Goal: Task Accomplishment & Management: Use online tool/utility

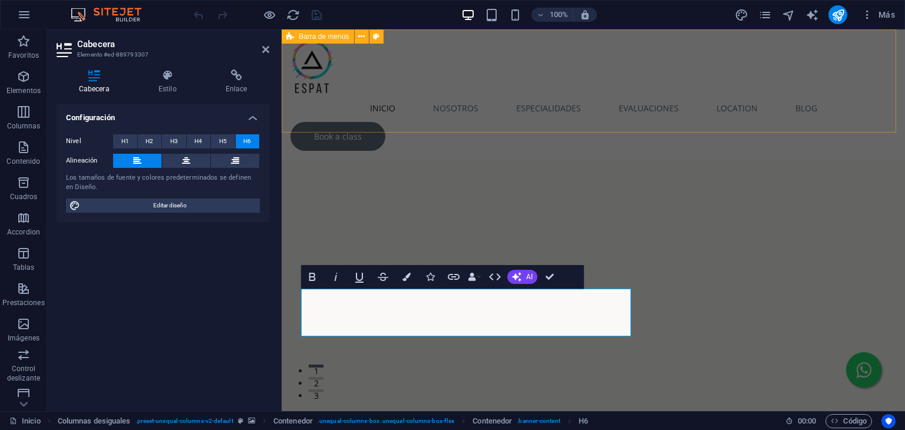
click at [603, 111] on div "Inicio Nosotros Especialidades Psicología Evaluaciones Location Blog Book a cla…" at bounding box center [594, 94] width 624 height 130
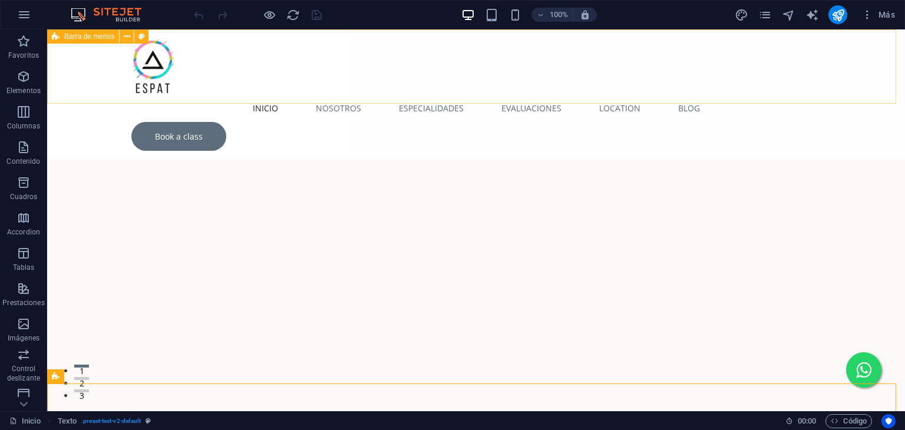
click at [549, 93] on div "Inicio Nosotros Especialidades Psicología Evaluaciones Location Blog Book a cla…" at bounding box center [476, 94] width 858 height 130
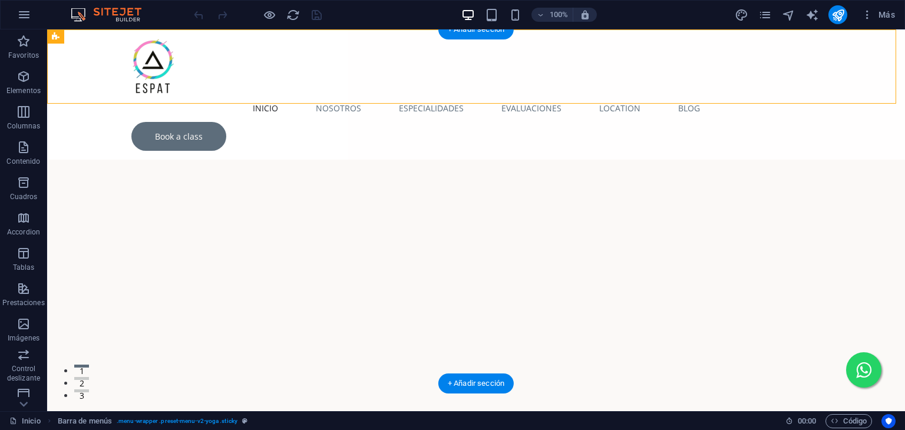
click at [722, 110] on figure at bounding box center [476, 281] width 858 height 354
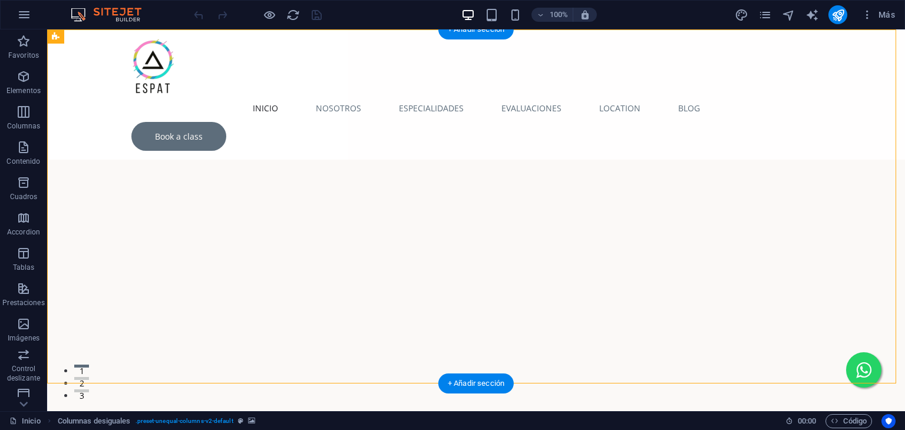
click at [546, 159] on figure at bounding box center [476, 281] width 858 height 354
click at [529, 116] on figure at bounding box center [476, 281] width 858 height 354
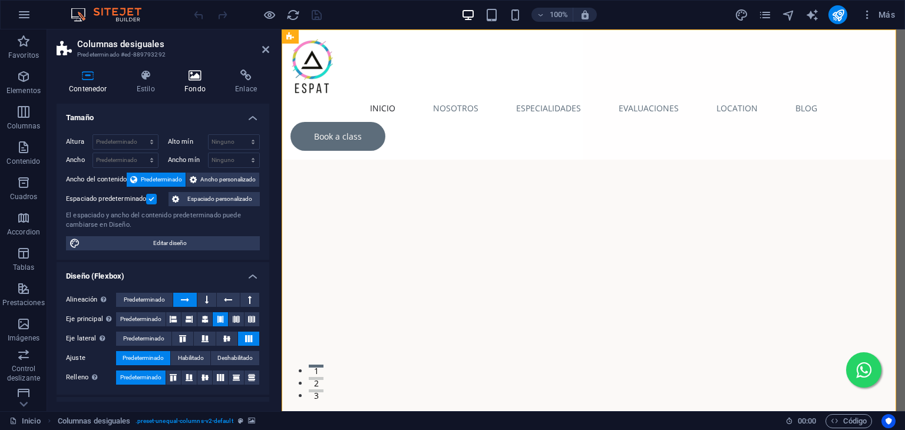
click at [196, 71] on icon at bounding box center [195, 76] width 46 height 12
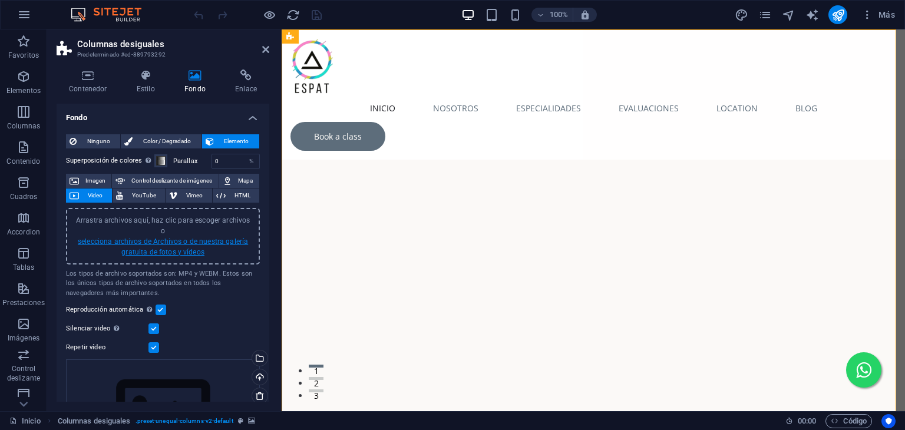
click at [152, 238] on link "selecciona archivos de Archivos o de nuestra galería gratuita de fotos y vídeos" at bounding box center [163, 247] width 170 height 19
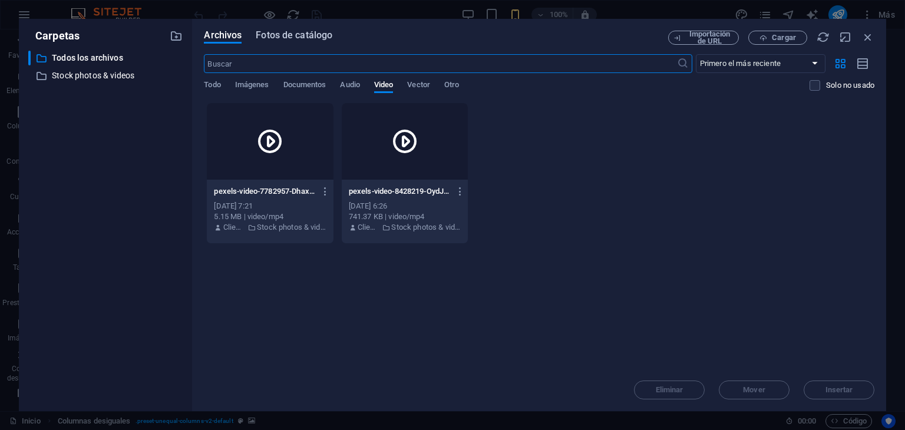
click at [280, 38] on span "Fotos de catálogo" at bounding box center [294, 35] width 77 height 14
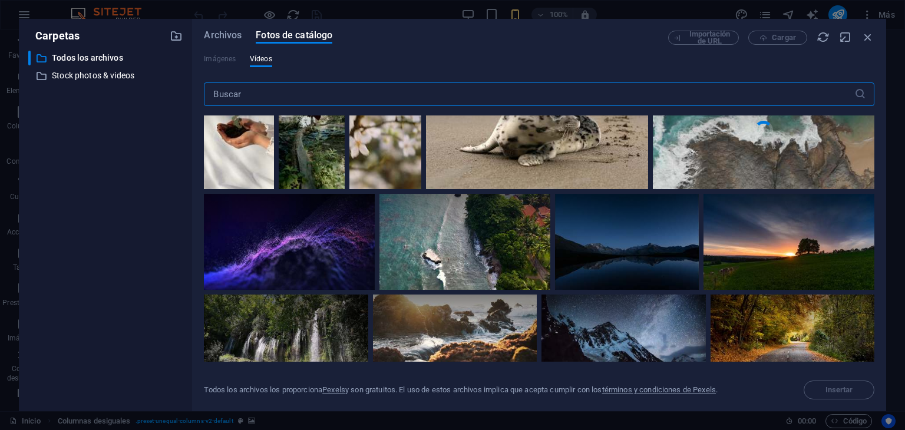
scroll to position [236, 0]
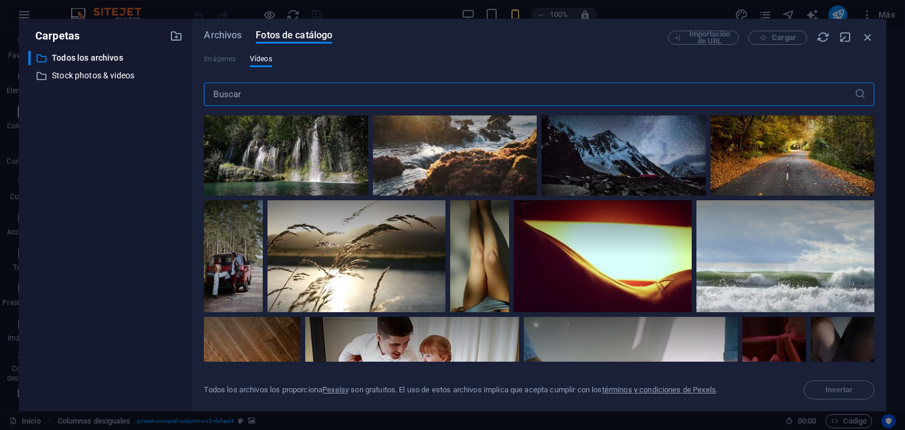
click at [359, 87] on input "text" at bounding box center [529, 95] width 650 height 24
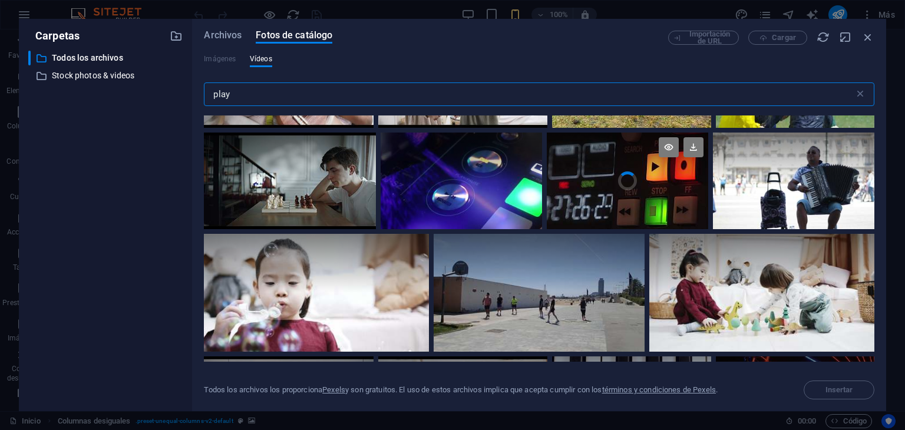
scroll to position [354, 0]
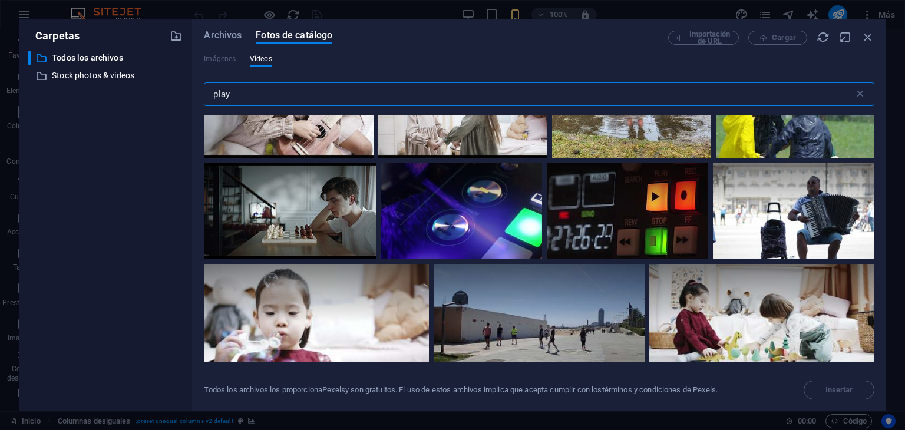
click at [292, 88] on input "play" at bounding box center [529, 95] width 650 height 24
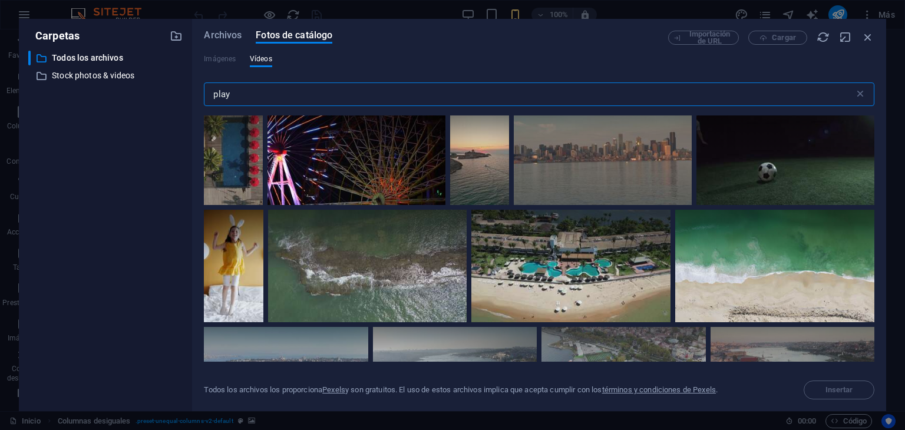
scroll to position [766, 0]
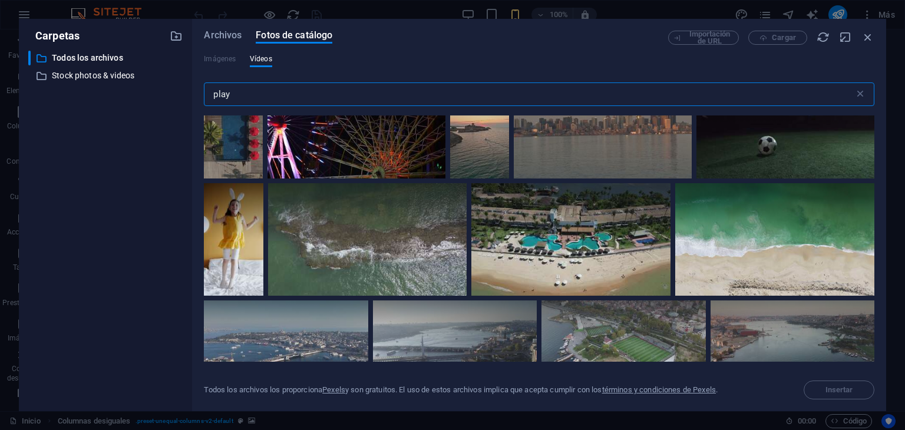
click at [348, 88] on input "play" at bounding box center [529, 95] width 650 height 24
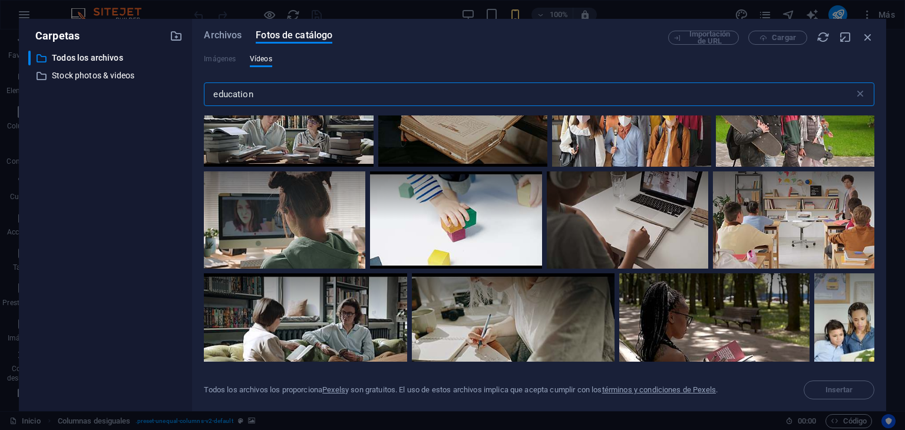
scroll to position [2947, 0]
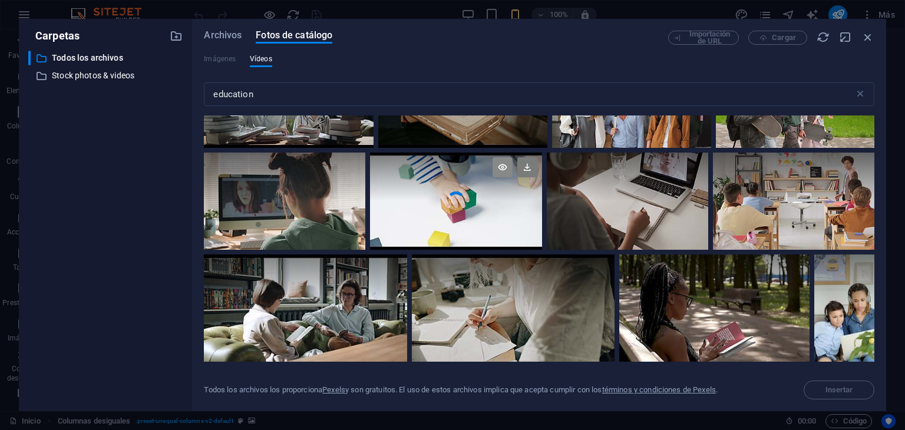
click at [495, 157] on icon at bounding box center [503, 167] width 20 height 20
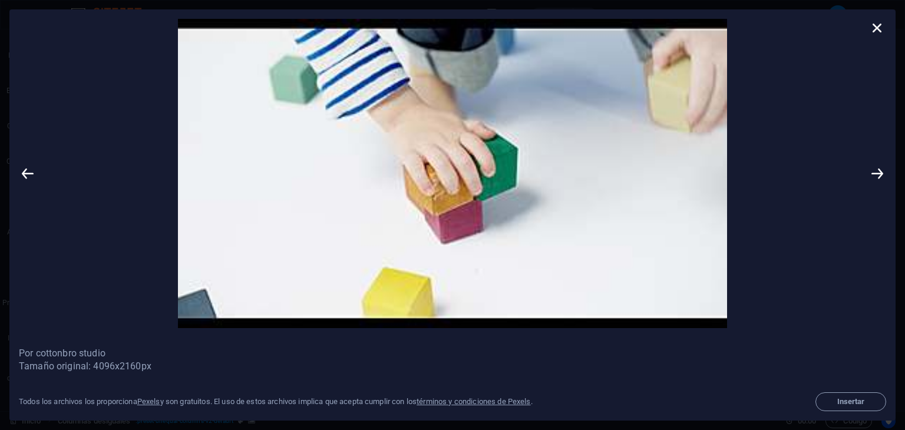
click at [452, 170] on img at bounding box center [453, 173] width 832 height 309
click at [877, 25] on icon at bounding box center [878, 28] width 18 height 18
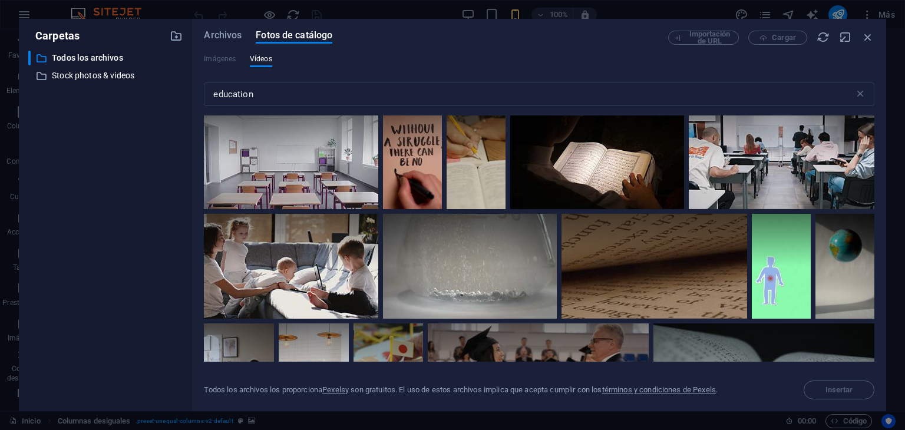
scroll to position [8605, 0]
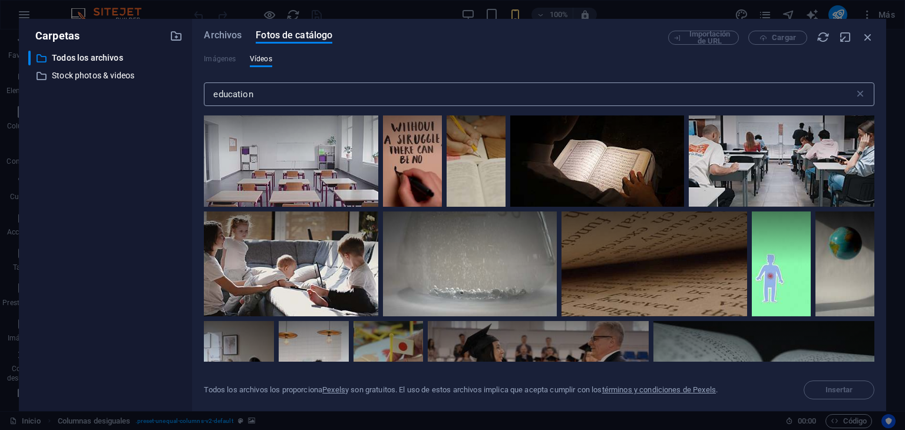
click at [267, 91] on input "education" at bounding box center [529, 95] width 650 height 24
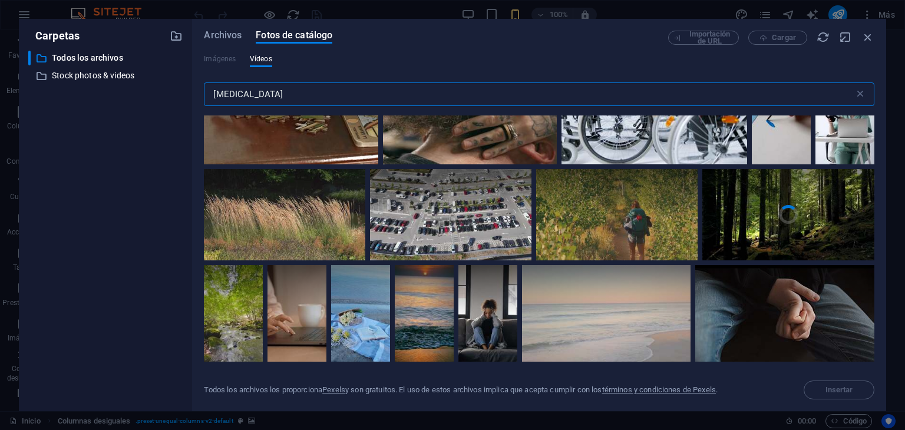
scroll to position [1768, 0]
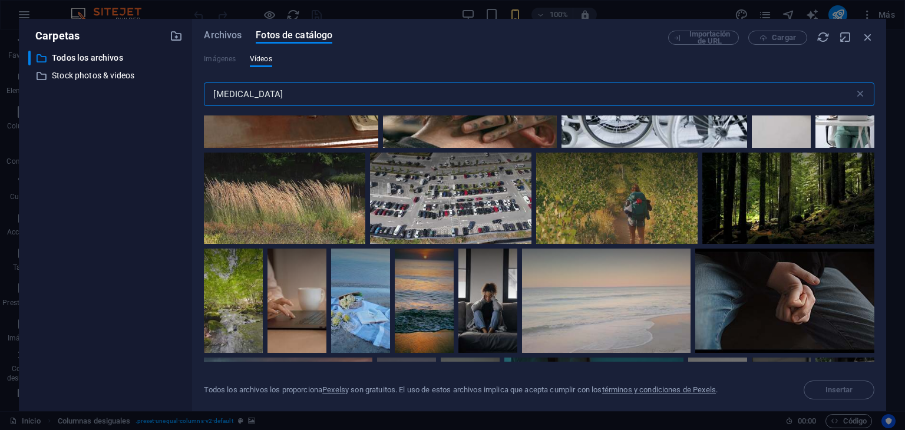
click at [346, 100] on input "[MEDICAL_DATA]" at bounding box center [529, 95] width 650 height 24
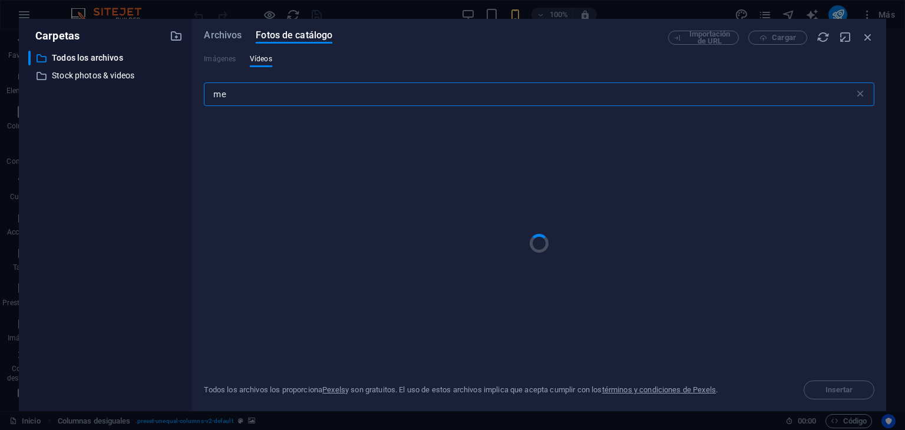
type input "m"
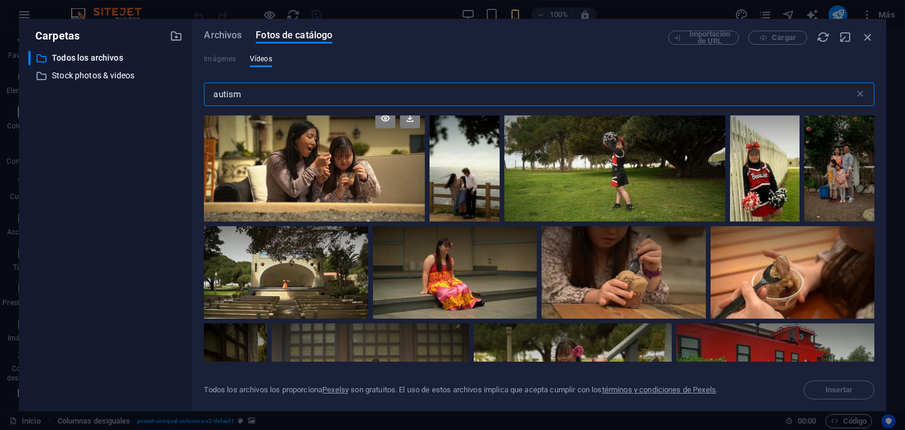
scroll to position [3772, 0]
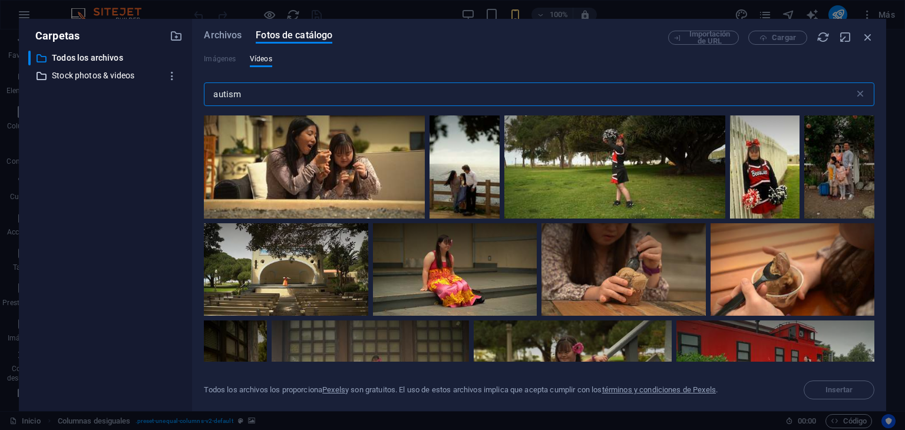
type input "autism"
click at [108, 76] on p "Stock photos & videos" at bounding box center [107, 76] width 110 height 14
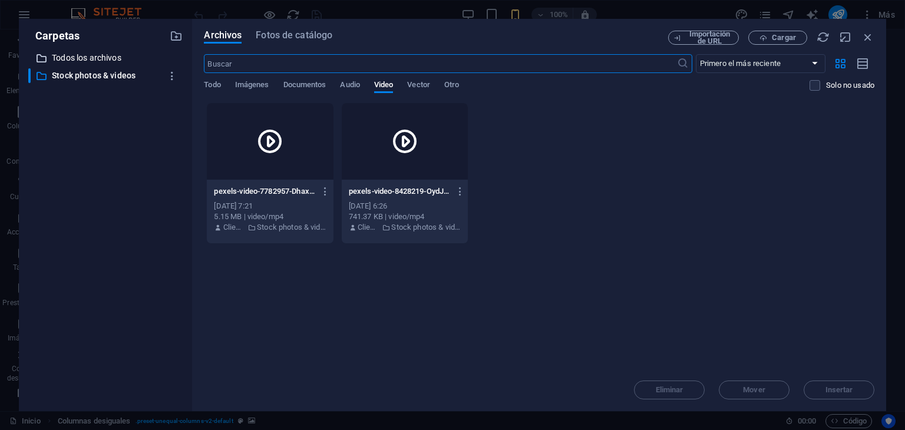
click at [101, 59] on p "Todos los archivos" at bounding box center [107, 58] width 110 height 14
click at [121, 77] on p "Stock photos & videos" at bounding box center [107, 76] width 110 height 14
click at [315, 33] on span "Fotos de catálogo" at bounding box center [294, 35] width 77 height 14
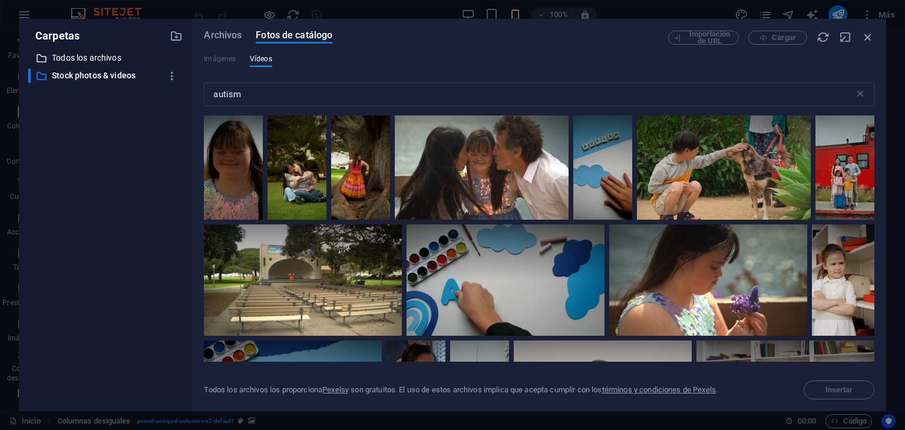
click at [95, 57] on p "Todos los archivos" at bounding box center [107, 58] width 110 height 14
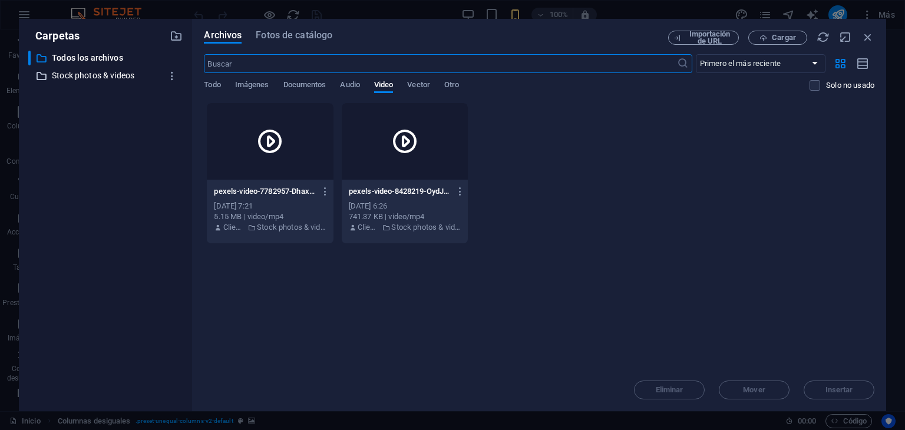
click at [103, 77] on p "Stock photos & videos" at bounding box center [107, 76] width 110 height 14
click at [283, 39] on span "Fotos de catálogo" at bounding box center [294, 35] width 77 height 14
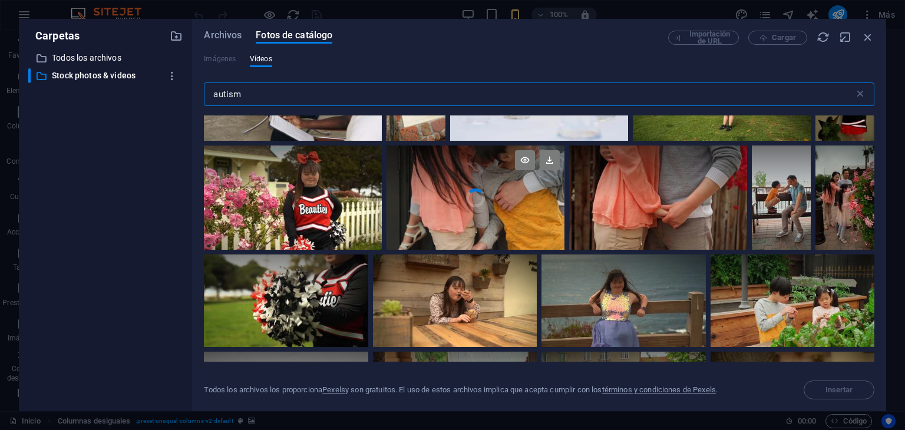
scroll to position [1120, 0]
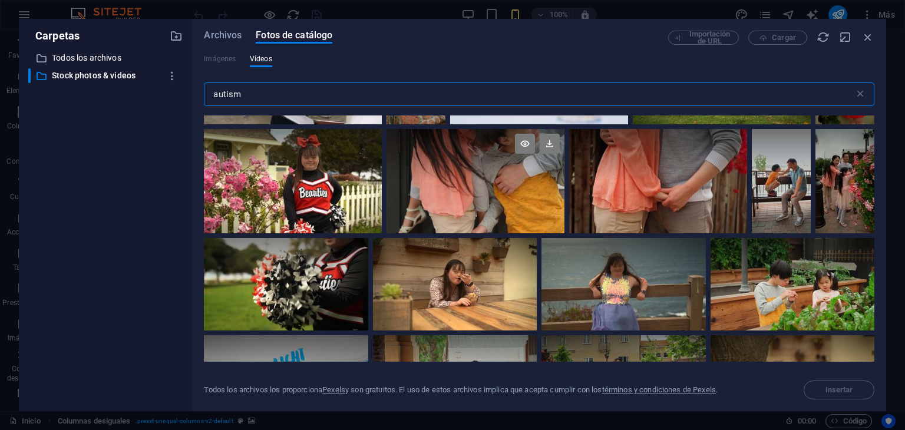
click at [342, 91] on input "autism" at bounding box center [529, 95] width 650 height 24
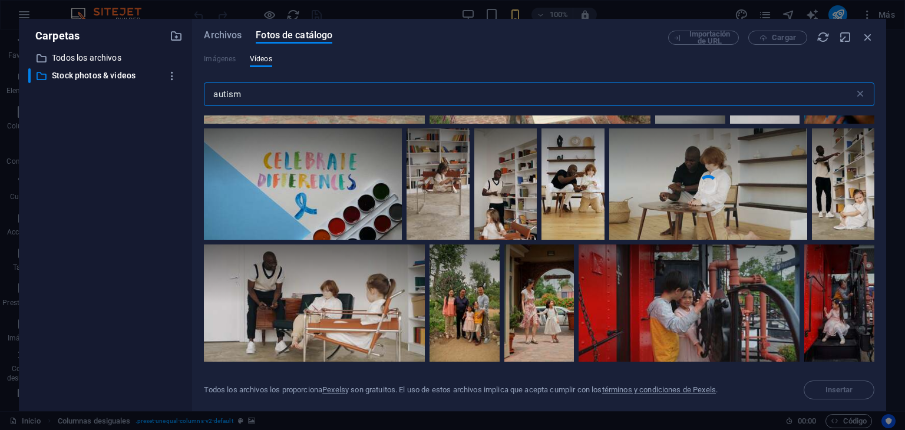
scroll to position [4411, 0]
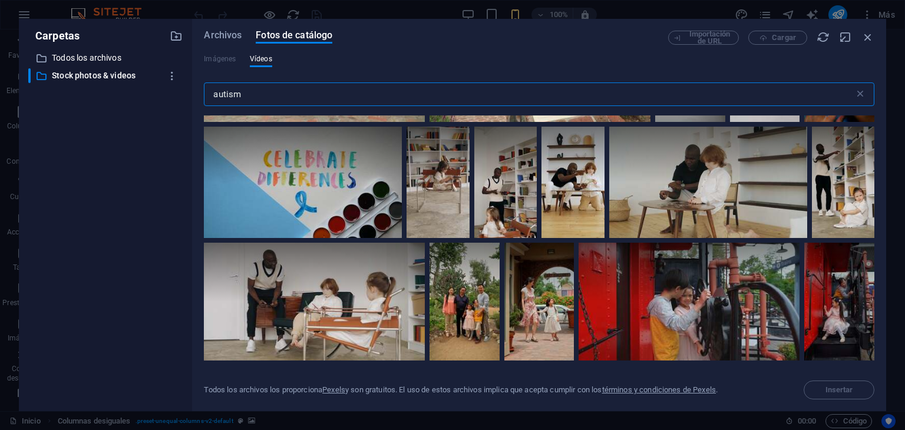
click at [271, 97] on input "autism" at bounding box center [529, 95] width 650 height 24
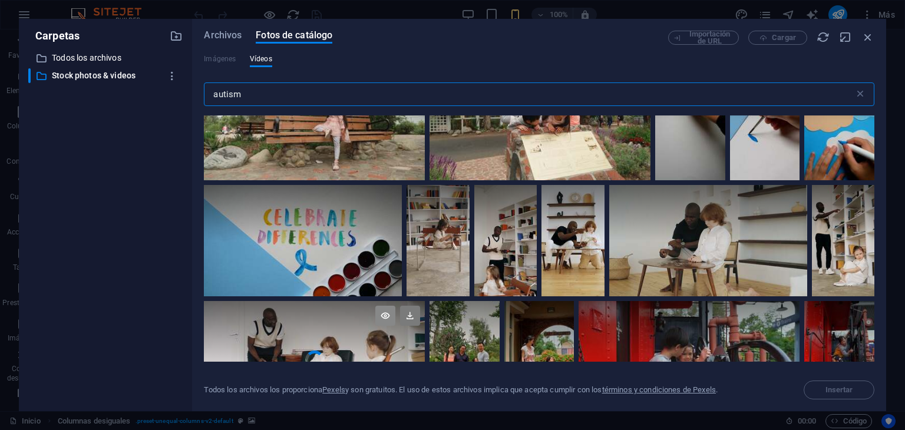
scroll to position [4175, 0]
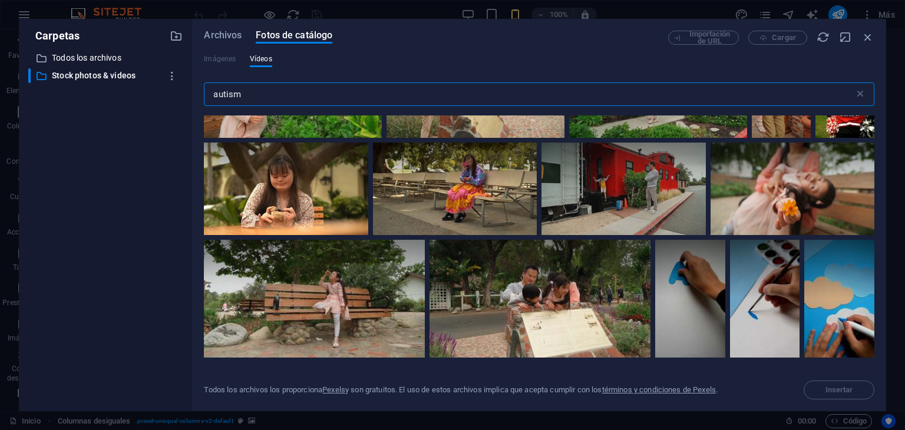
click at [292, 101] on input "autism" at bounding box center [529, 95] width 650 height 24
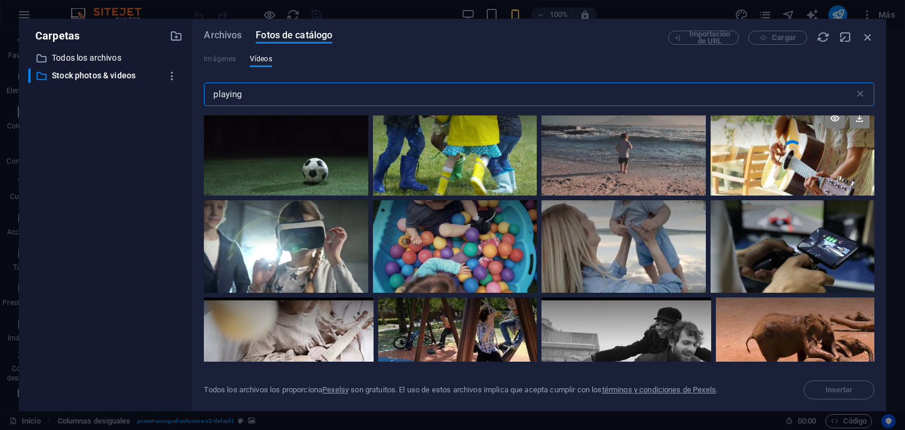
scroll to position [118, 0]
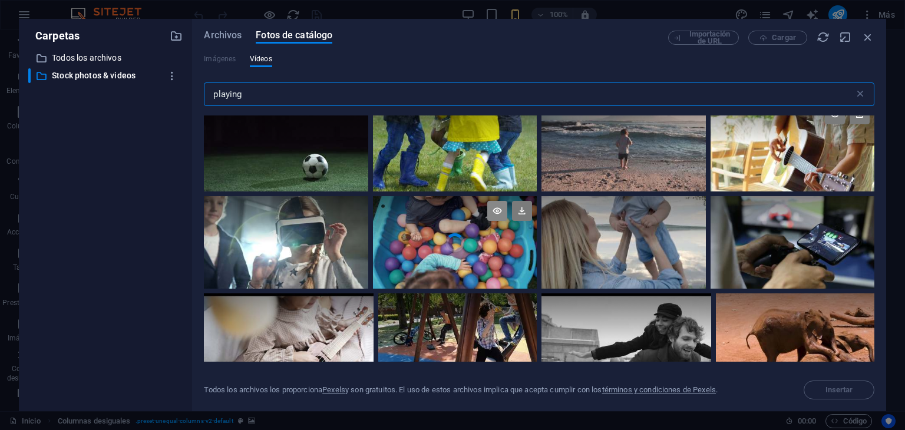
click at [498, 213] on icon at bounding box center [497, 211] width 20 height 20
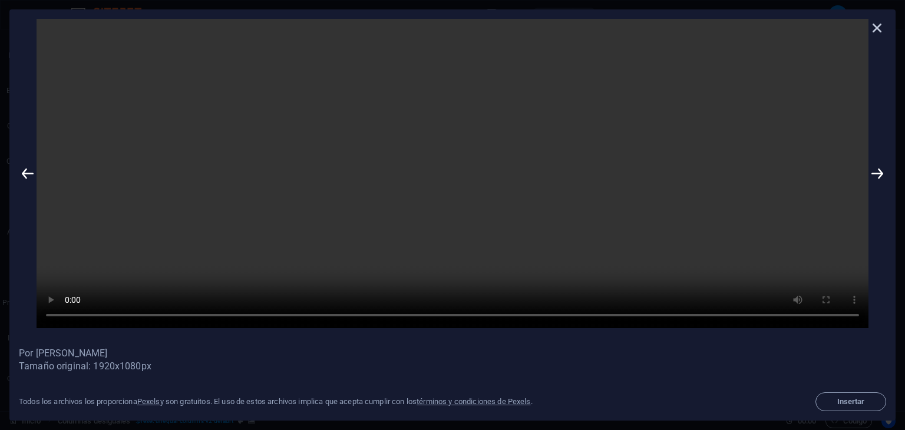
click at [877, 30] on icon at bounding box center [878, 28] width 18 height 18
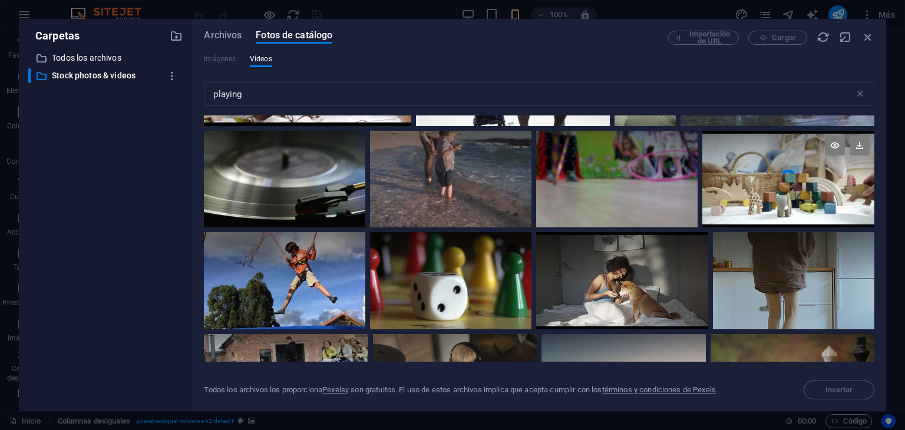
scroll to position [471, 0]
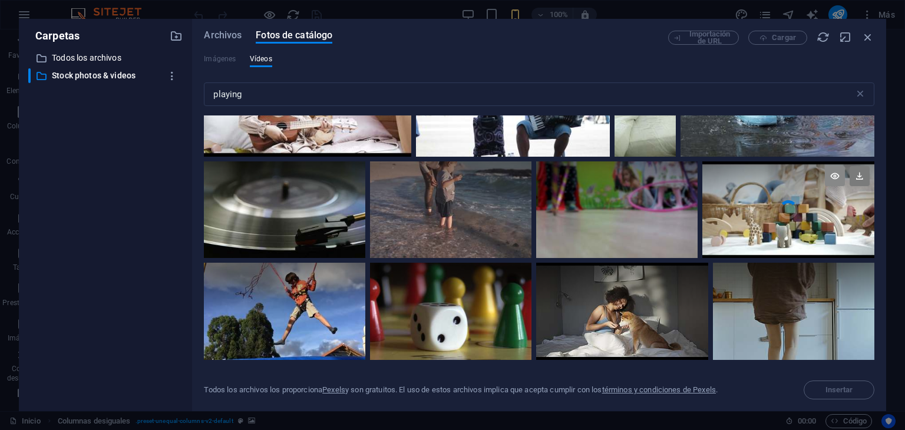
click at [838, 176] on icon at bounding box center [835, 176] width 20 height 20
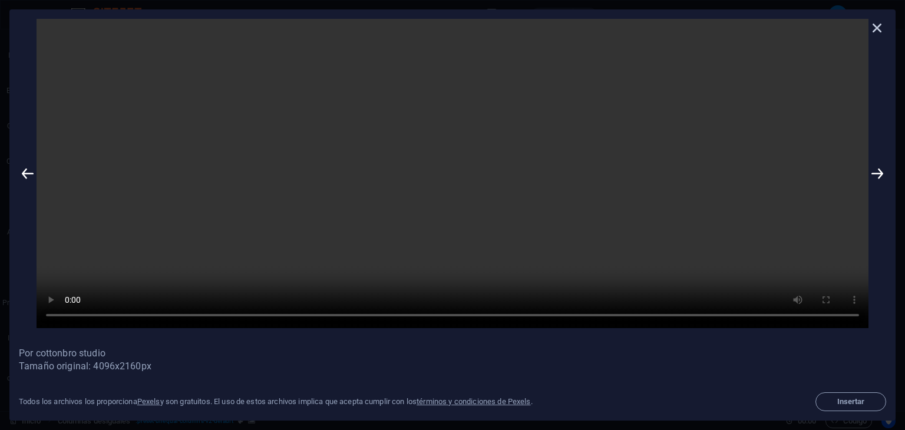
click at [882, 28] on icon at bounding box center [878, 28] width 18 height 18
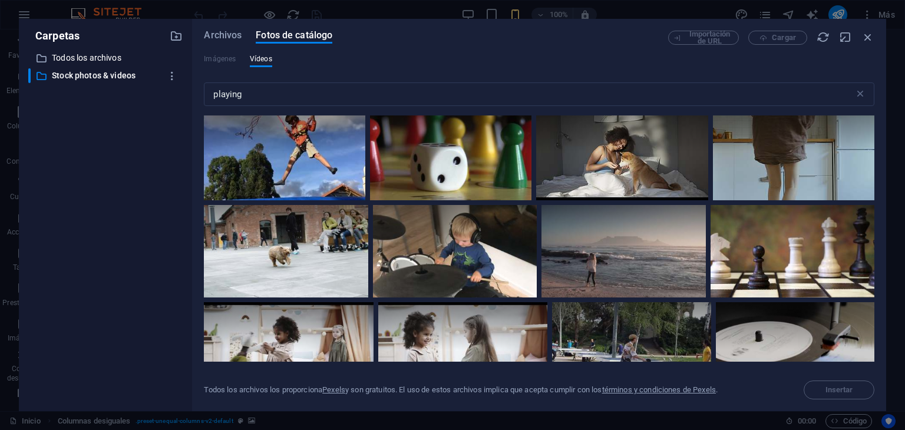
scroll to position [589, 0]
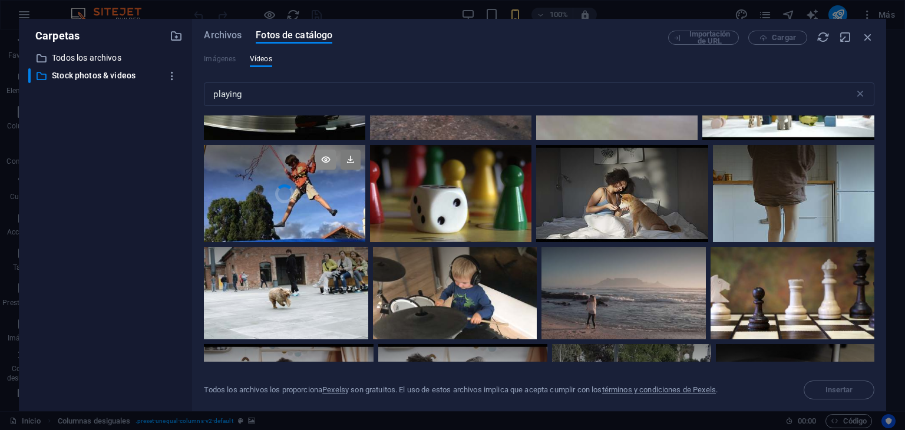
click at [322, 157] on icon at bounding box center [326, 160] width 20 height 20
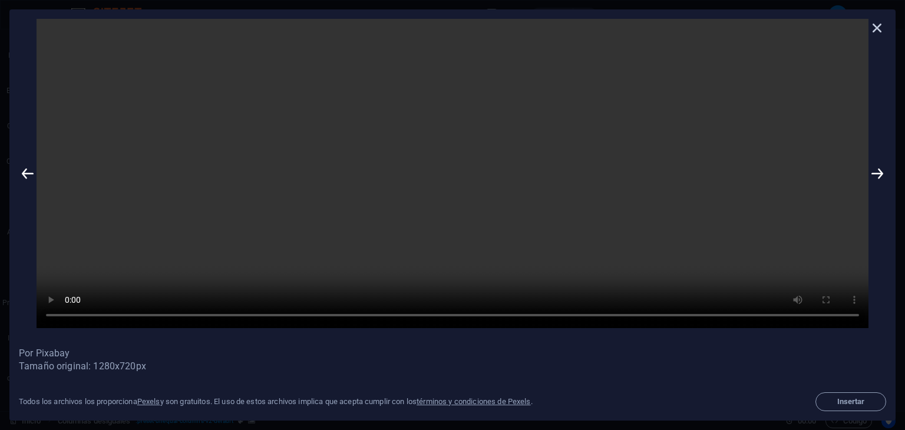
click at [881, 27] on icon at bounding box center [878, 28] width 18 height 18
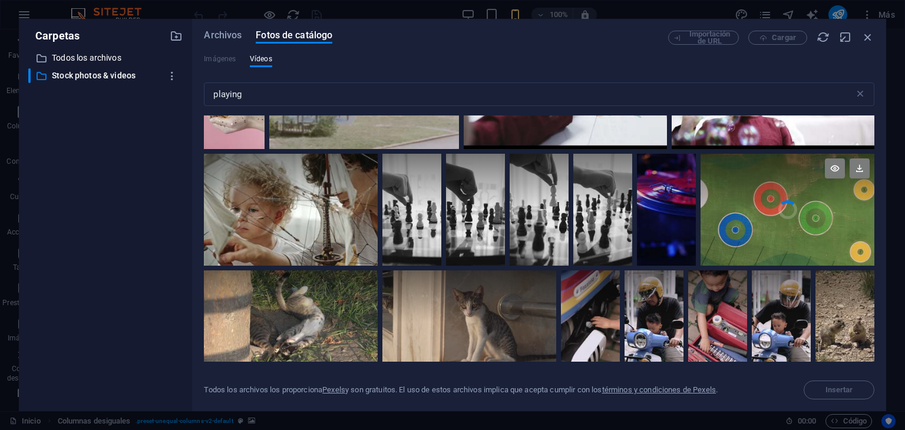
scroll to position [1532, 0]
click at [831, 166] on icon at bounding box center [835, 169] width 20 height 20
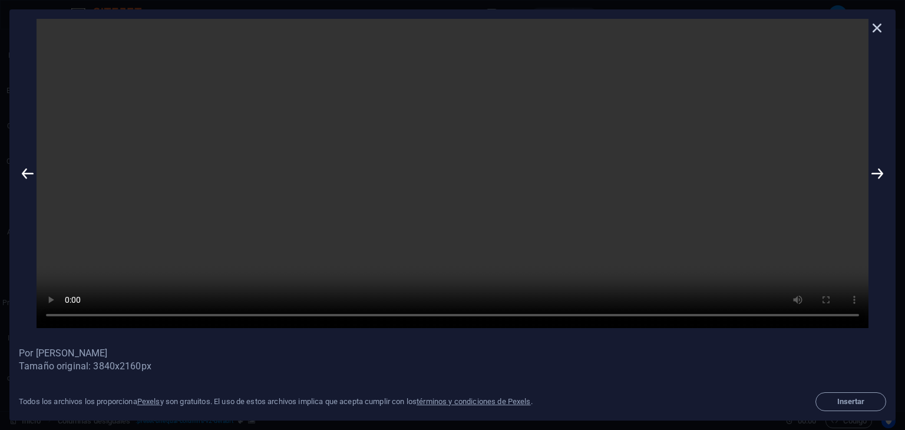
click at [879, 24] on icon at bounding box center [878, 28] width 18 height 18
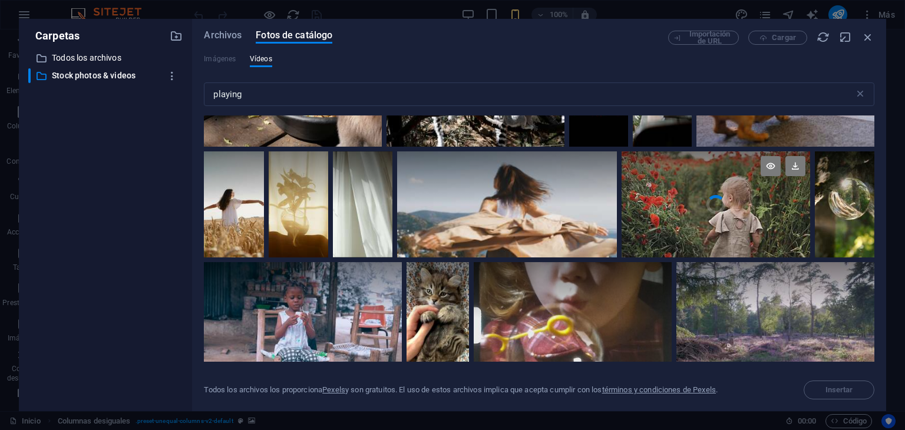
scroll to position [2122, 0]
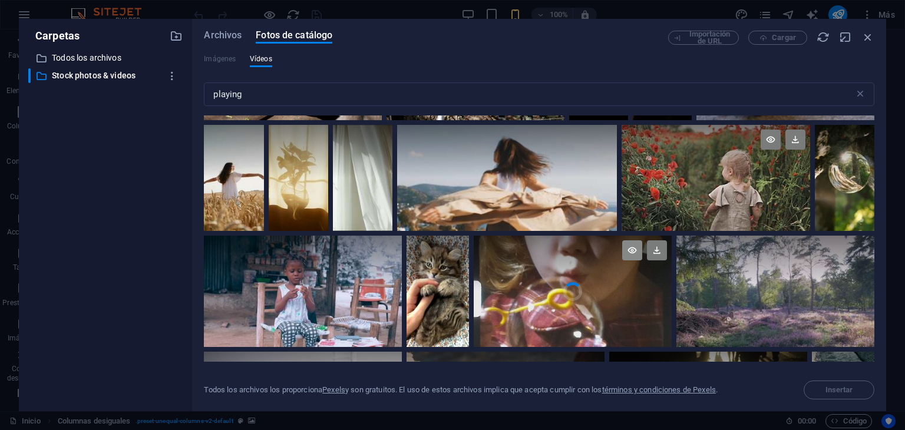
click at [631, 250] on icon at bounding box center [632, 250] width 20 height 20
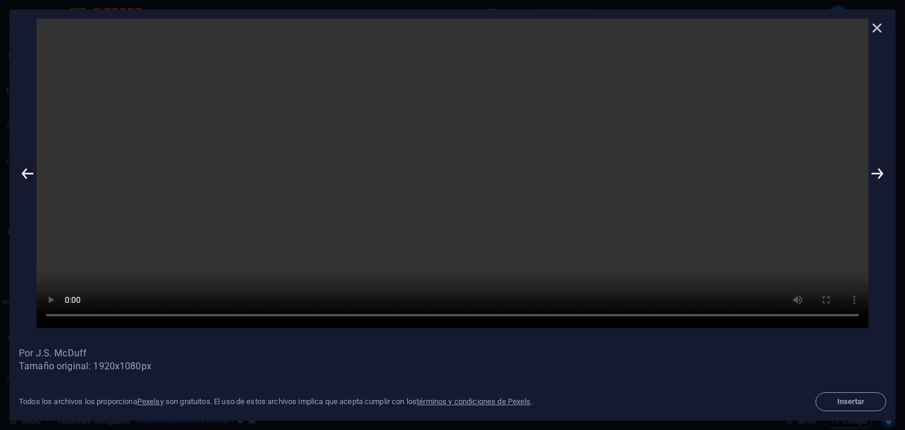
click at [879, 30] on icon at bounding box center [878, 28] width 18 height 18
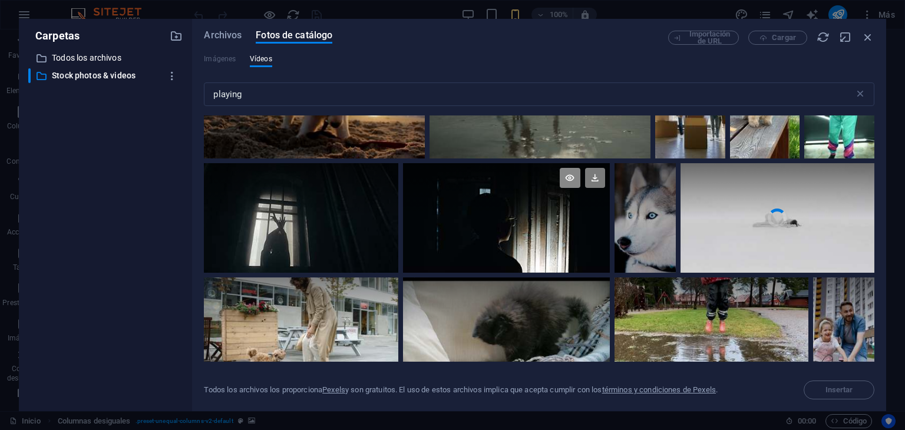
scroll to position [6424, 0]
click at [339, 97] on input "playing" at bounding box center [529, 95] width 650 height 24
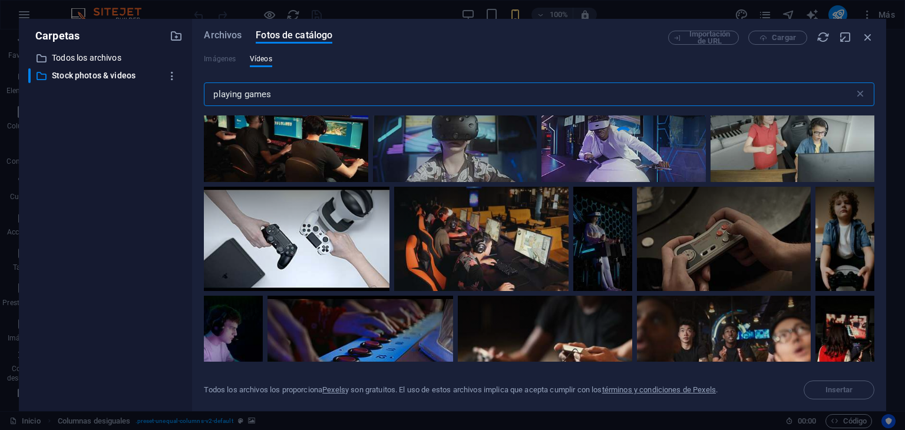
scroll to position [825, 0]
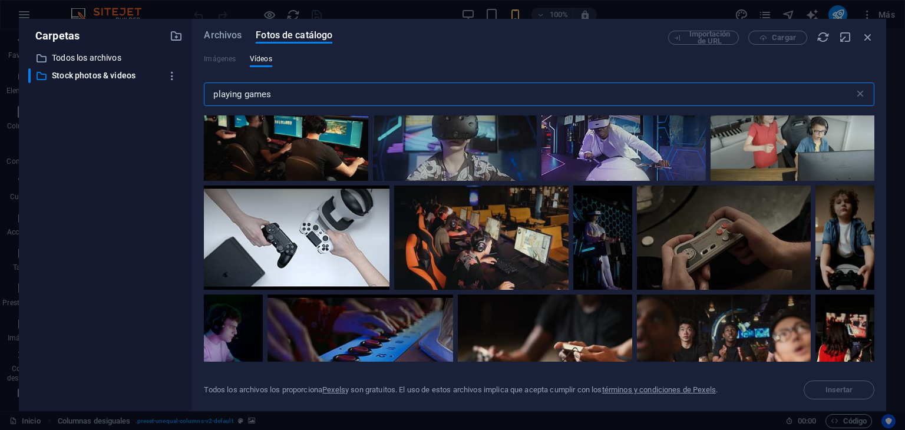
click at [283, 93] on input "playing games" at bounding box center [529, 95] width 650 height 24
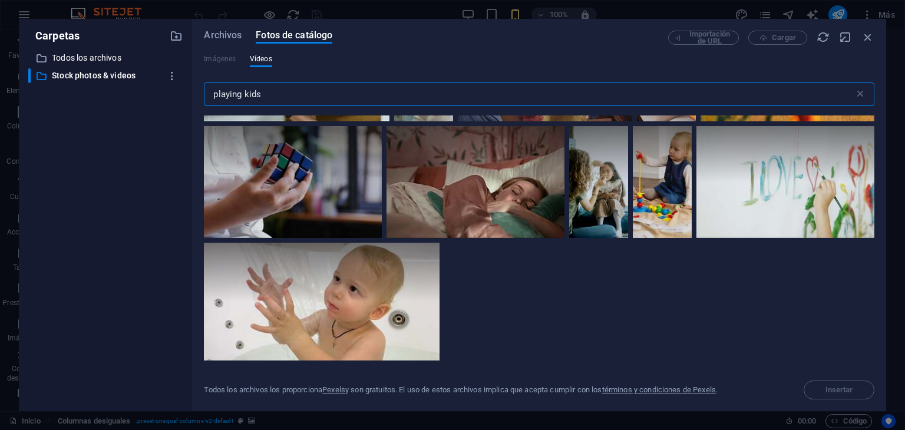
scroll to position [10684, 0]
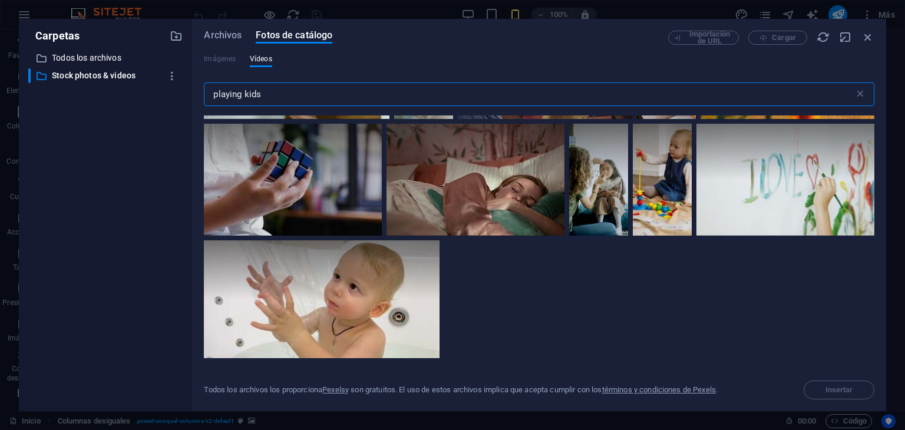
drag, startPoint x: 292, startPoint y: 98, endPoint x: 184, endPoint y: 90, distance: 108.7
click at [184, 90] on div "Carpetas ​ Todos los archivos Todos los archivos ​ Stock photos & videos Stock …" at bounding box center [453, 215] width 868 height 393
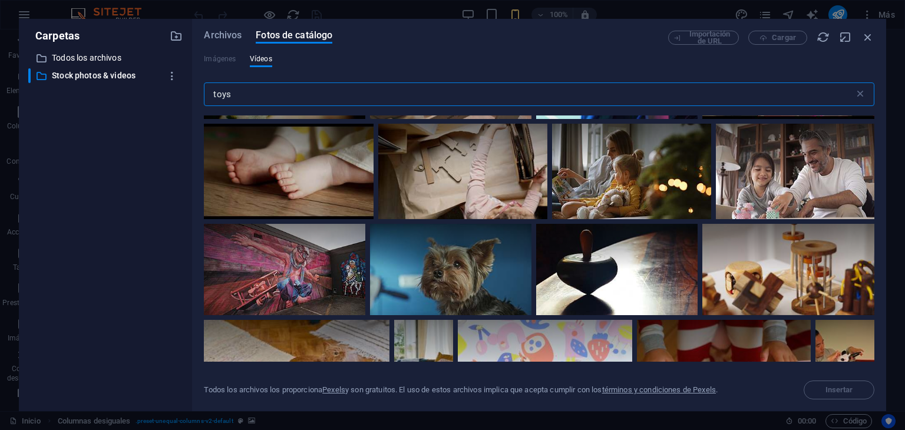
scroll to position [6011, 0]
type input "toys"
click at [830, 232] on icon at bounding box center [835, 239] width 20 height 20
